Goal: Obtain resource: Download file/media

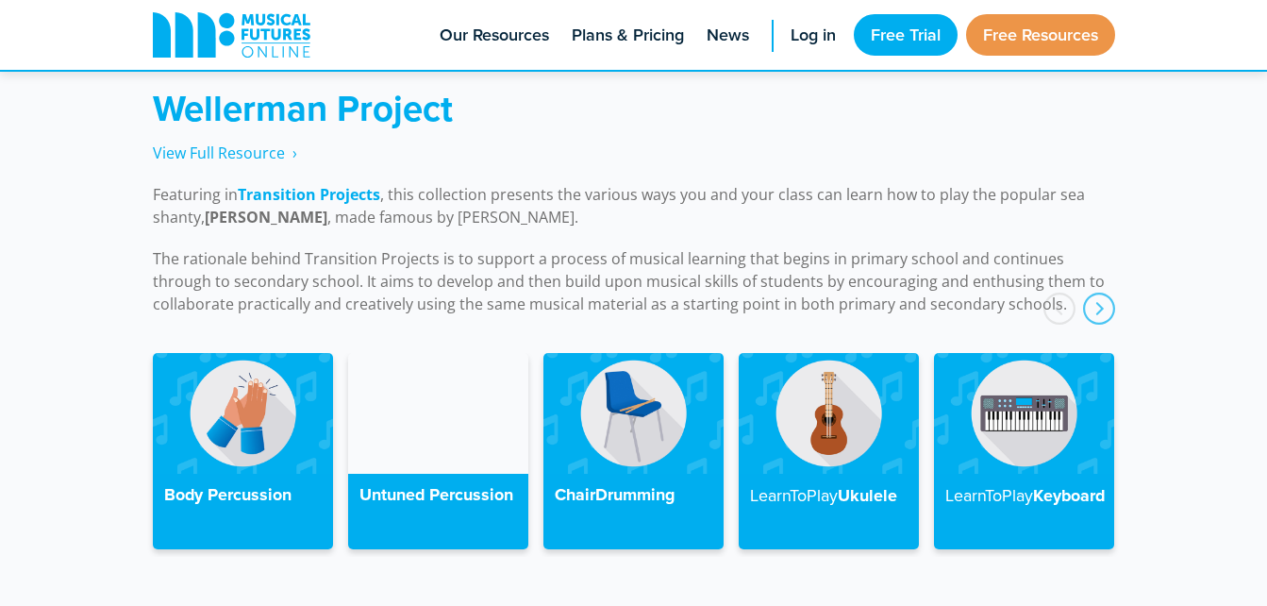
scroll to position [4273, 0]
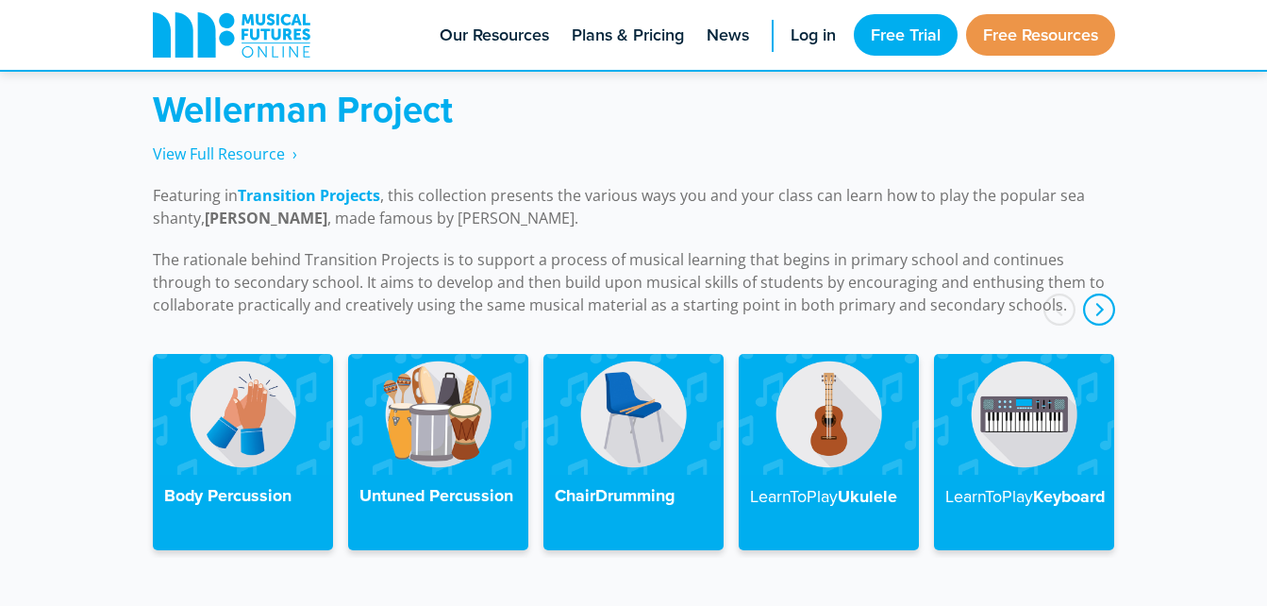
click at [1100, 294] on div "next" at bounding box center [1099, 309] width 32 height 32
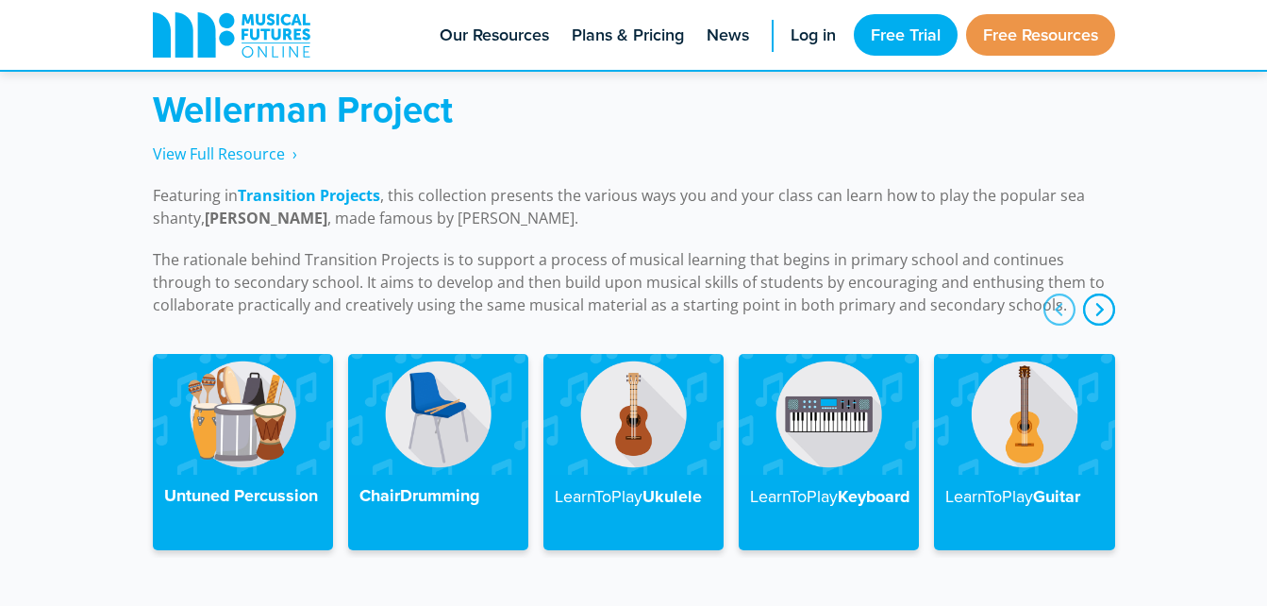
click at [1094, 293] on div "next" at bounding box center [1099, 309] width 32 height 32
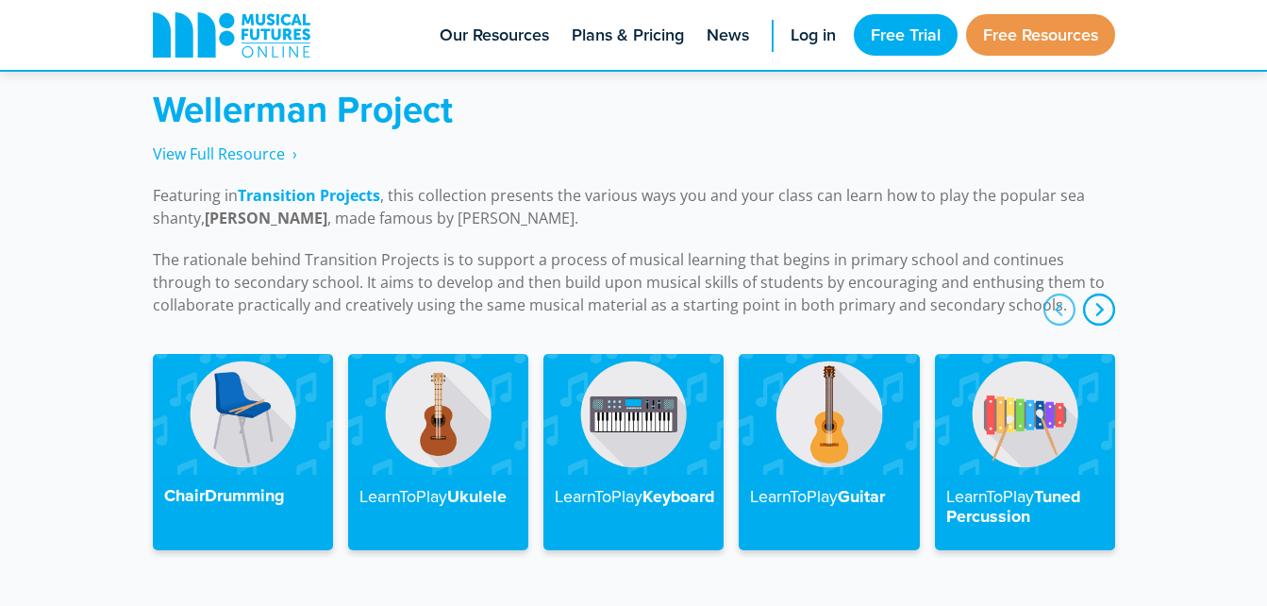
click at [1093, 293] on div "next" at bounding box center [1099, 309] width 32 height 32
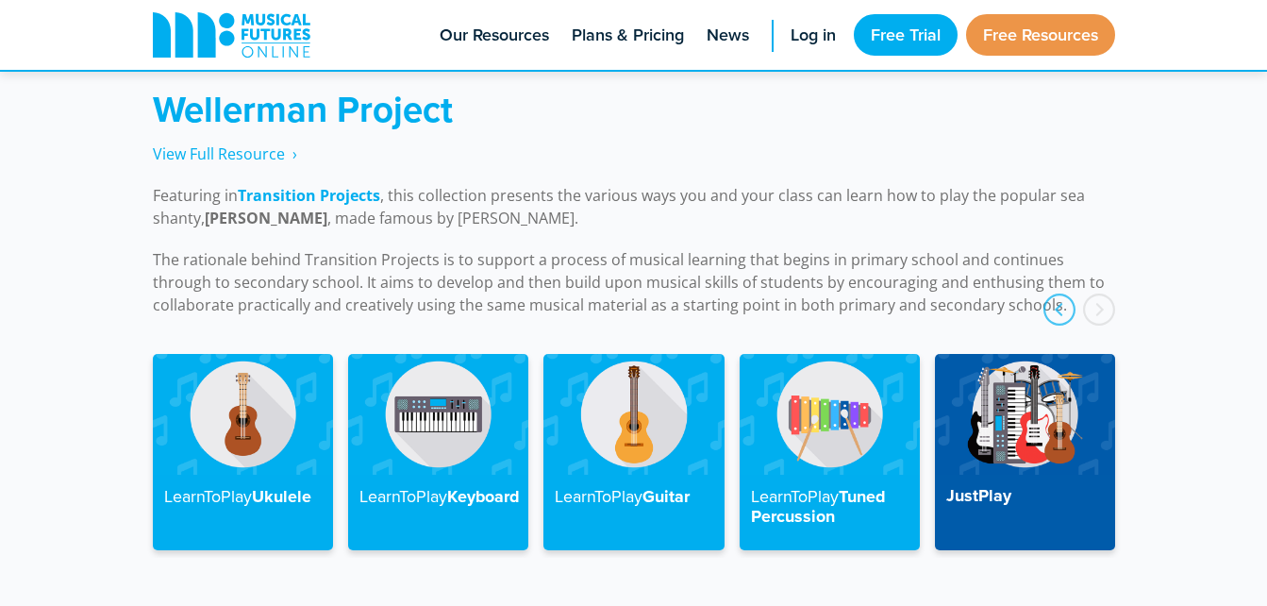
click at [1093, 293] on div "next" at bounding box center [1099, 309] width 32 height 32
click at [1061, 293] on div "prev" at bounding box center [1060, 309] width 32 height 32
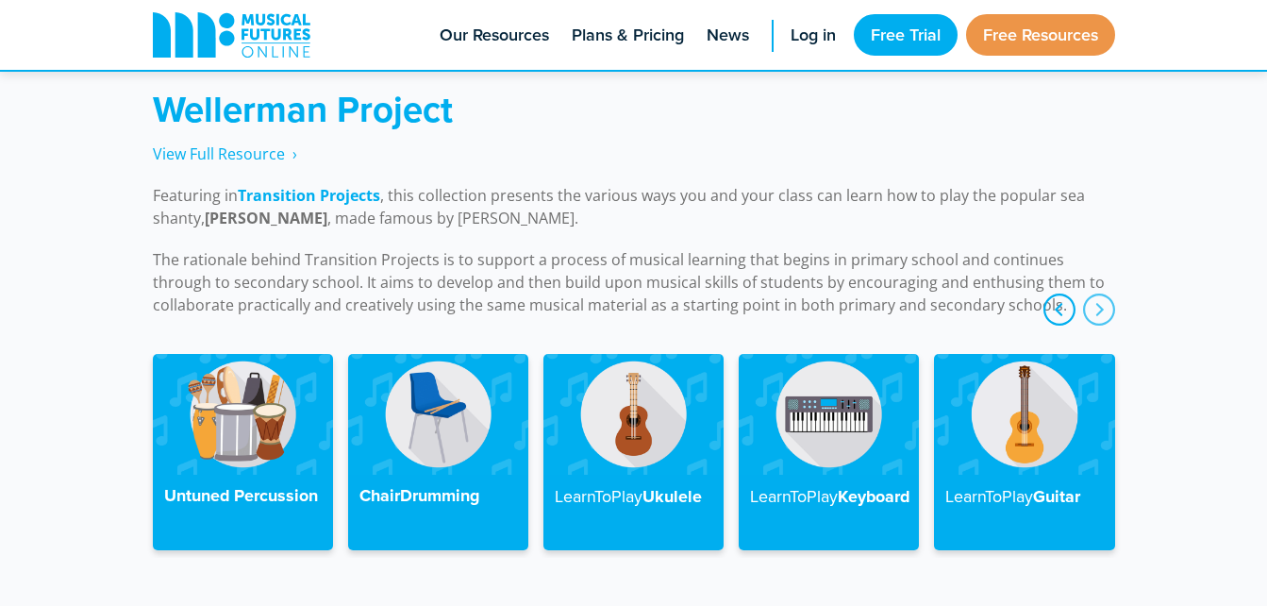
click at [1061, 293] on div "prev" at bounding box center [1060, 309] width 32 height 32
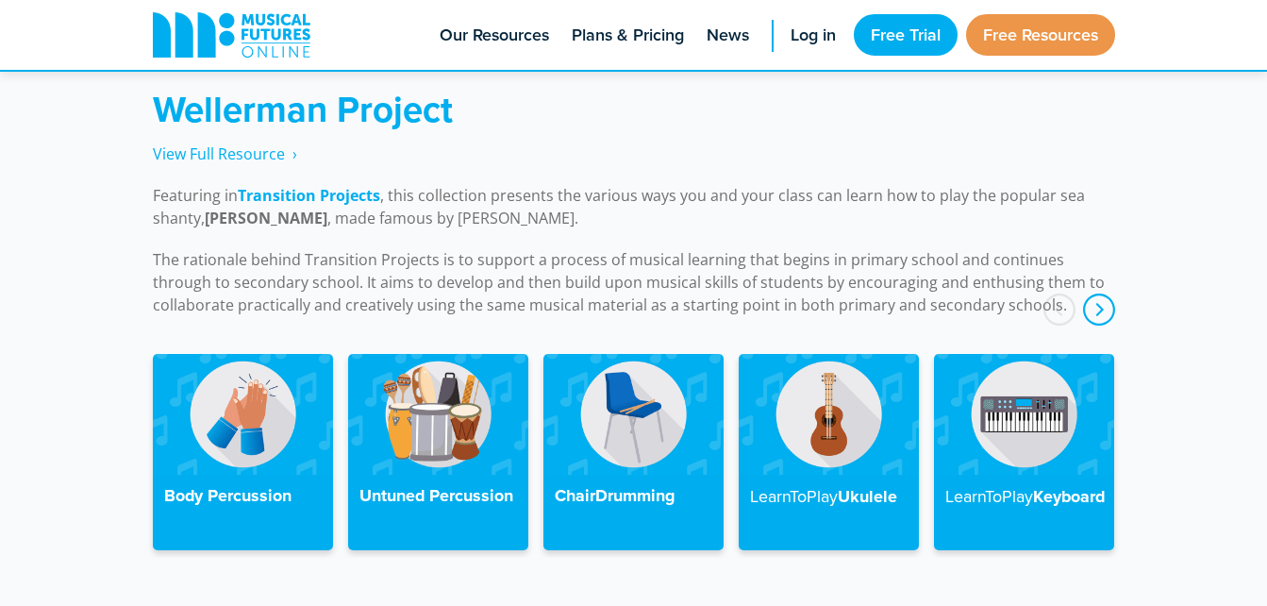
click at [1099, 297] on div "next" at bounding box center [1099, 309] width 32 height 32
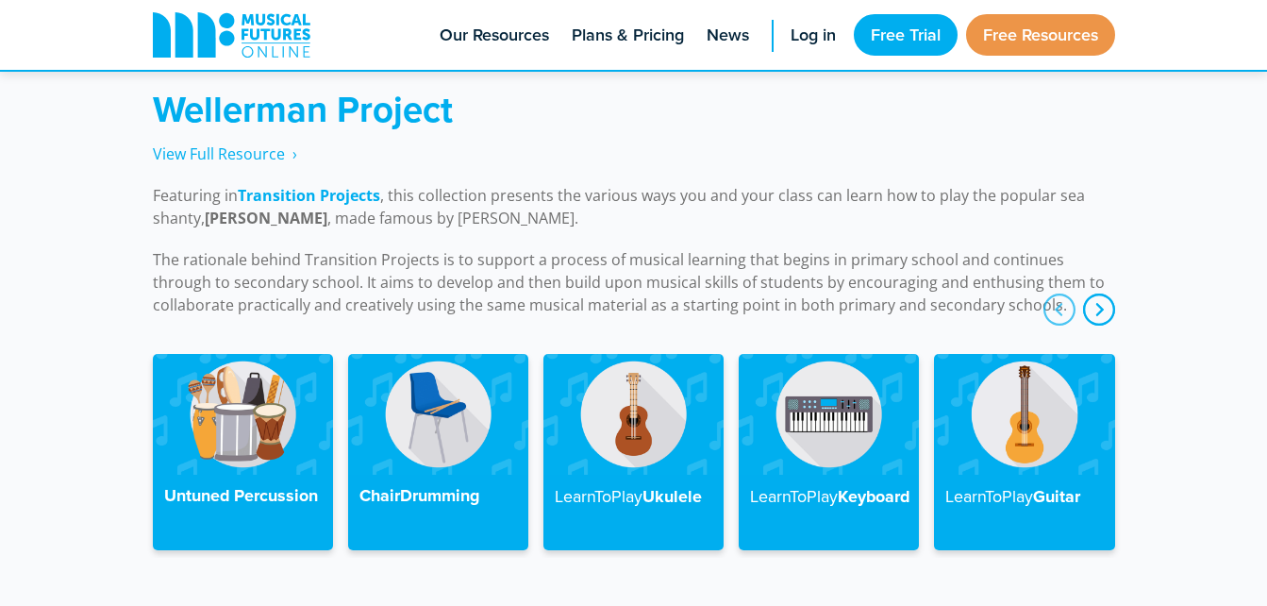
click at [1099, 297] on div "next" at bounding box center [1099, 309] width 32 height 32
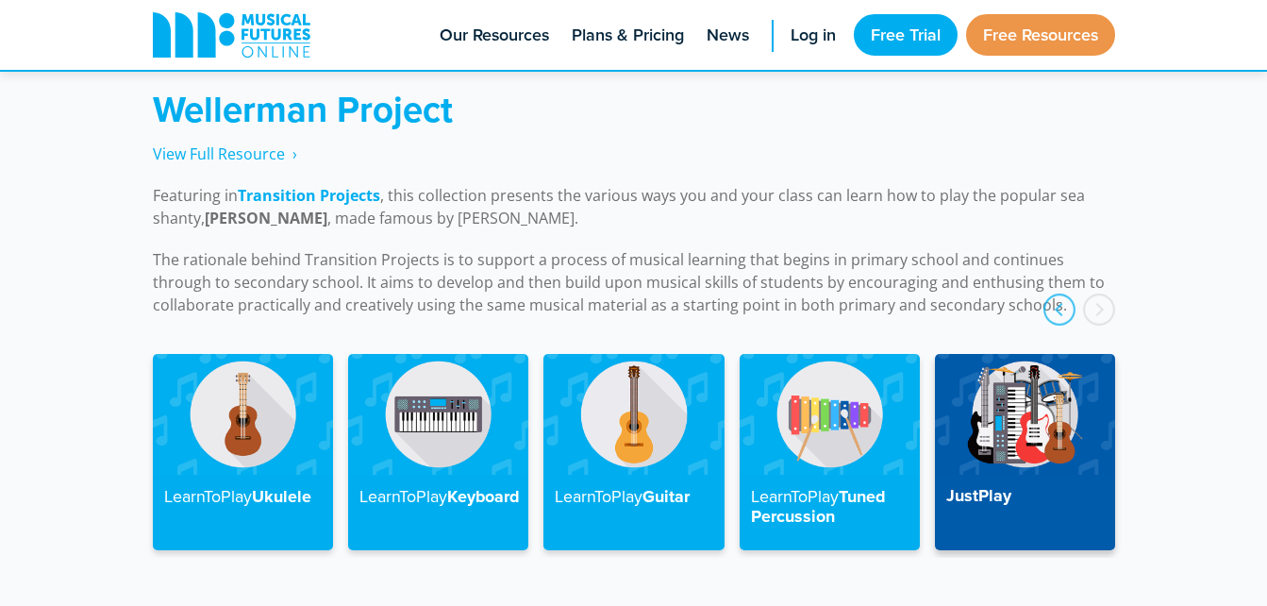
click at [1004, 442] on img at bounding box center [1025, 414] width 180 height 120
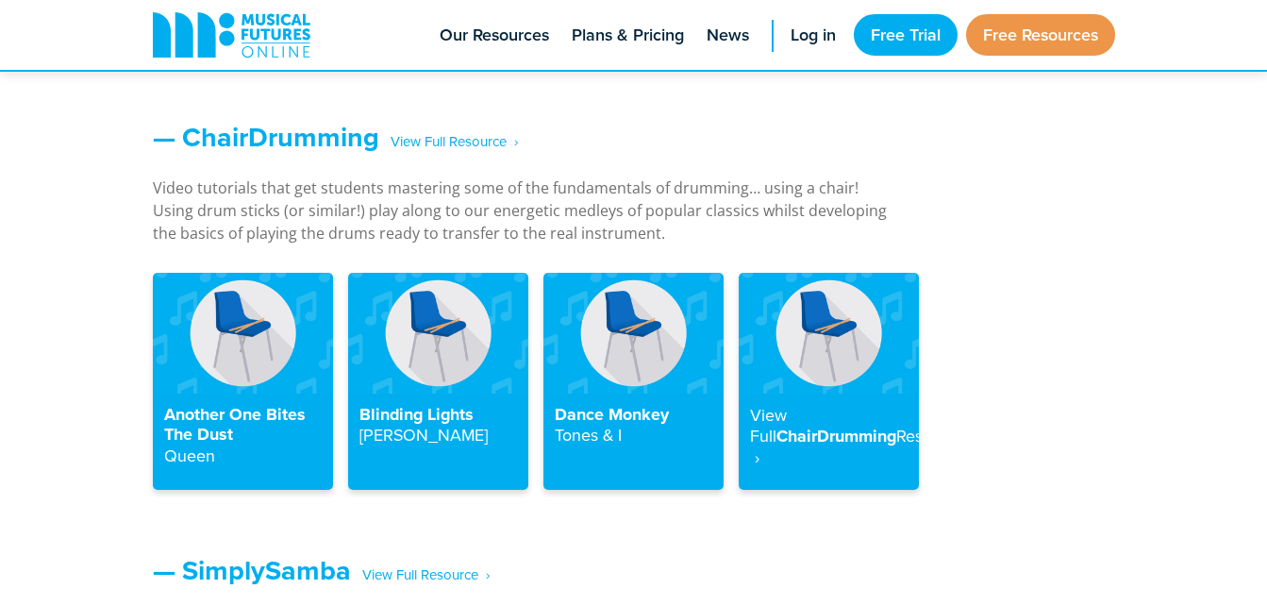
scroll to position [2103, 0]
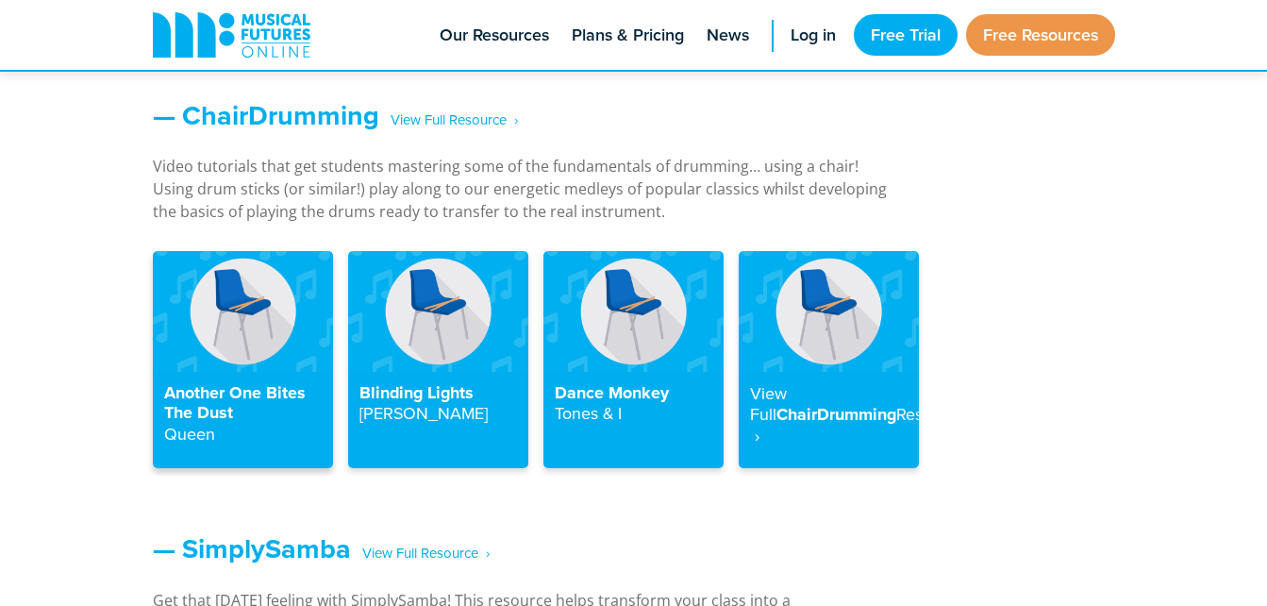
click at [234, 355] on img at bounding box center [243, 311] width 180 height 120
